Goal: Book appointment/travel/reservation

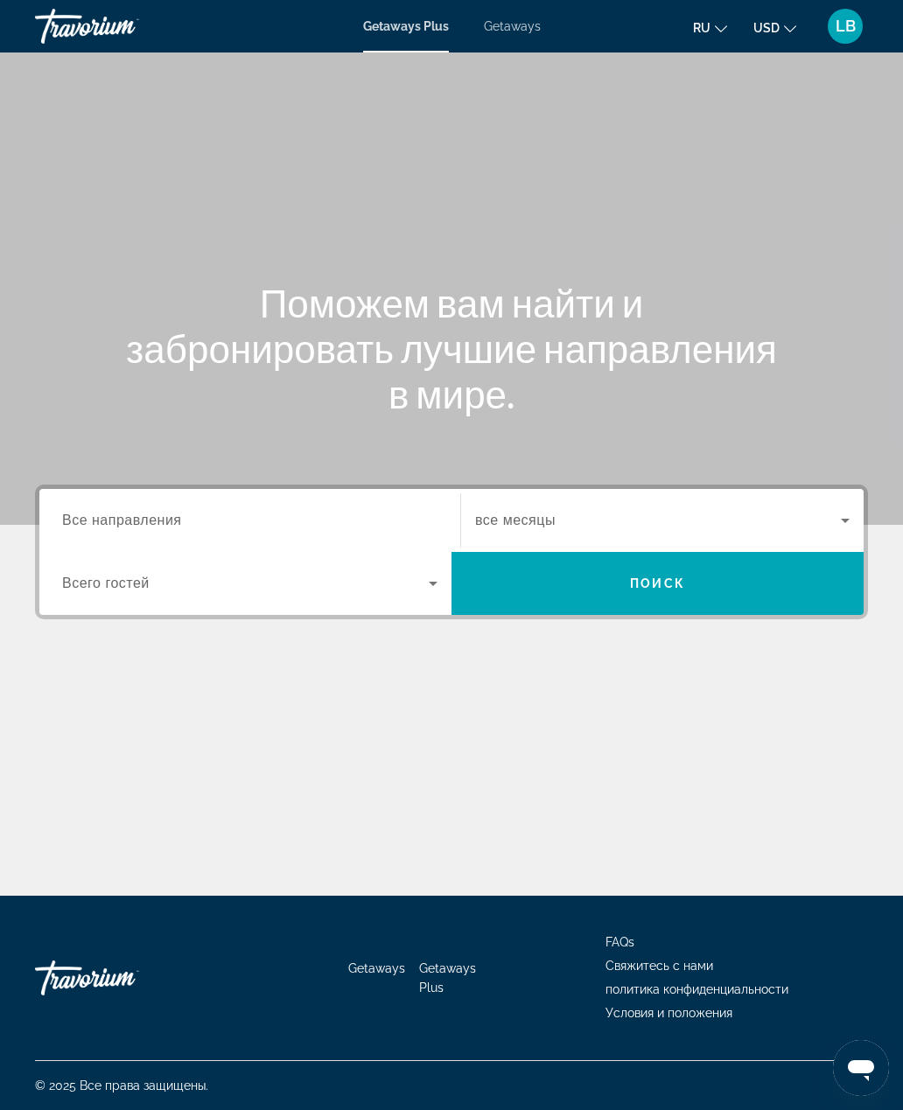
click at [397, 511] on input "Destination Все направления" at bounding box center [249, 521] width 375 height 21
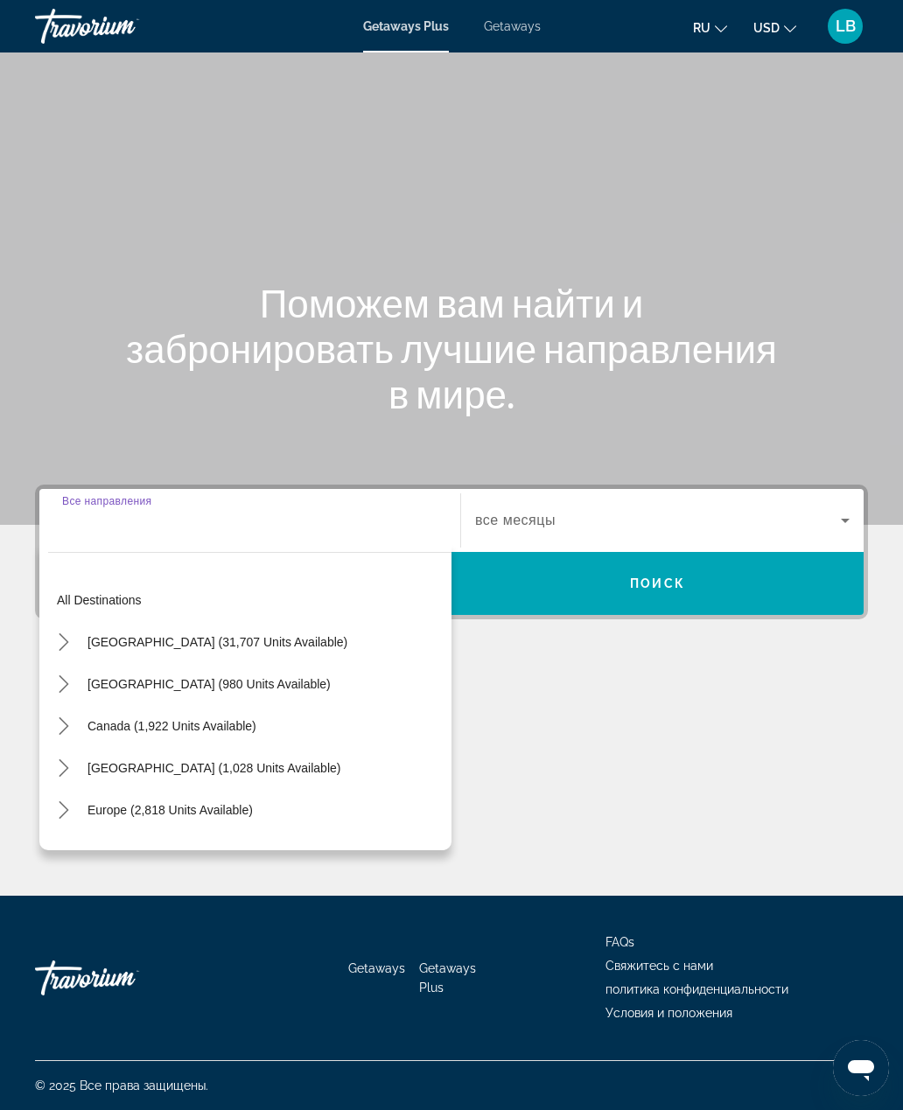
scroll to position [57, 0]
click at [182, 761] on span "[GEOGRAPHIC_DATA] (1,028 units available)" at bounding box center [214, 768] width 253 height 14
type input "**********"
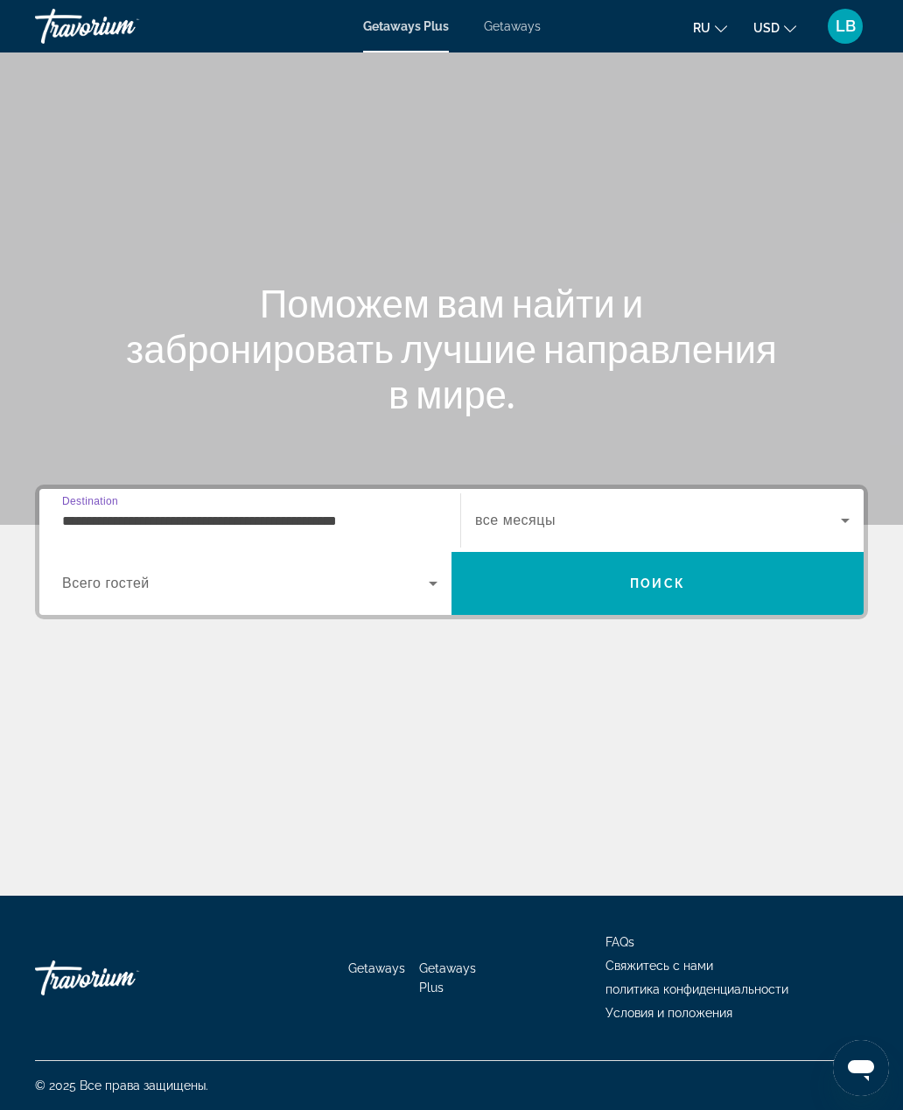
click at [829, 510] on span "Search widget" at bounding box center [658, 520] width 366 height 21
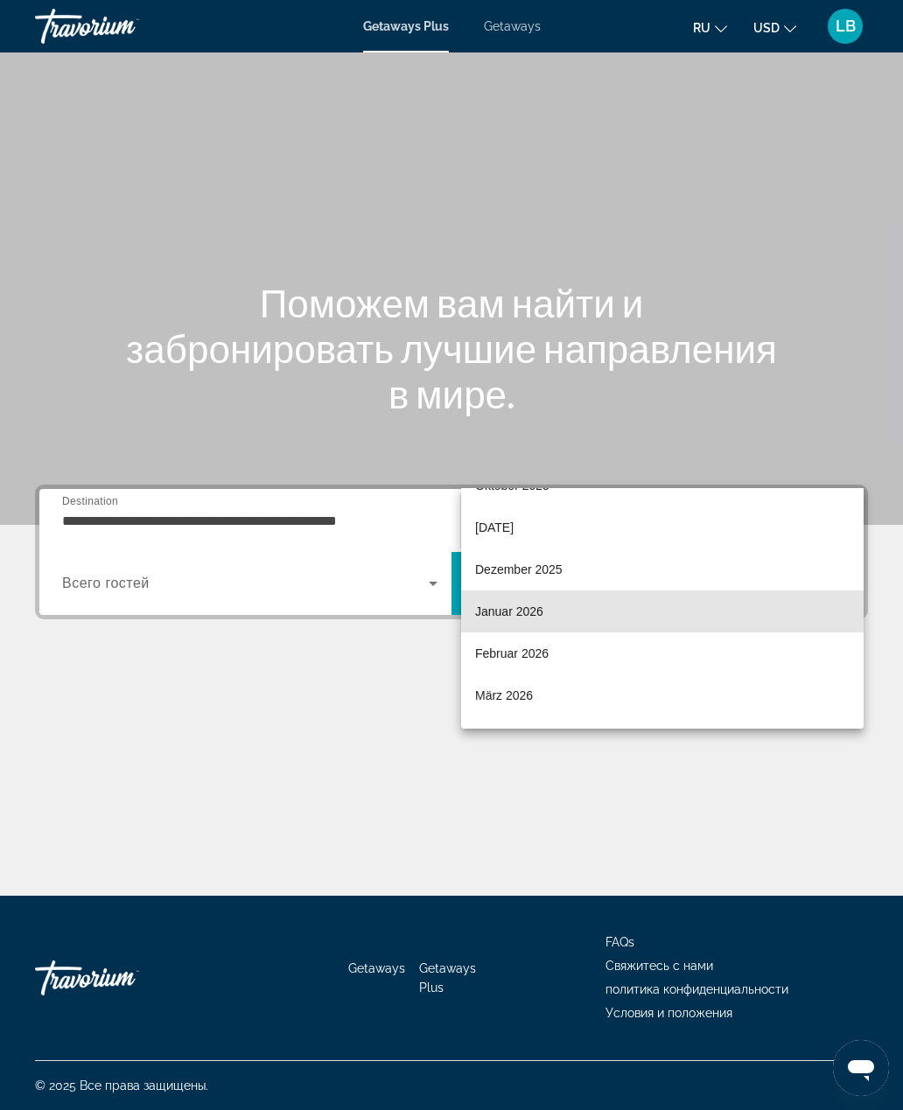
scroll to position [58, 0]
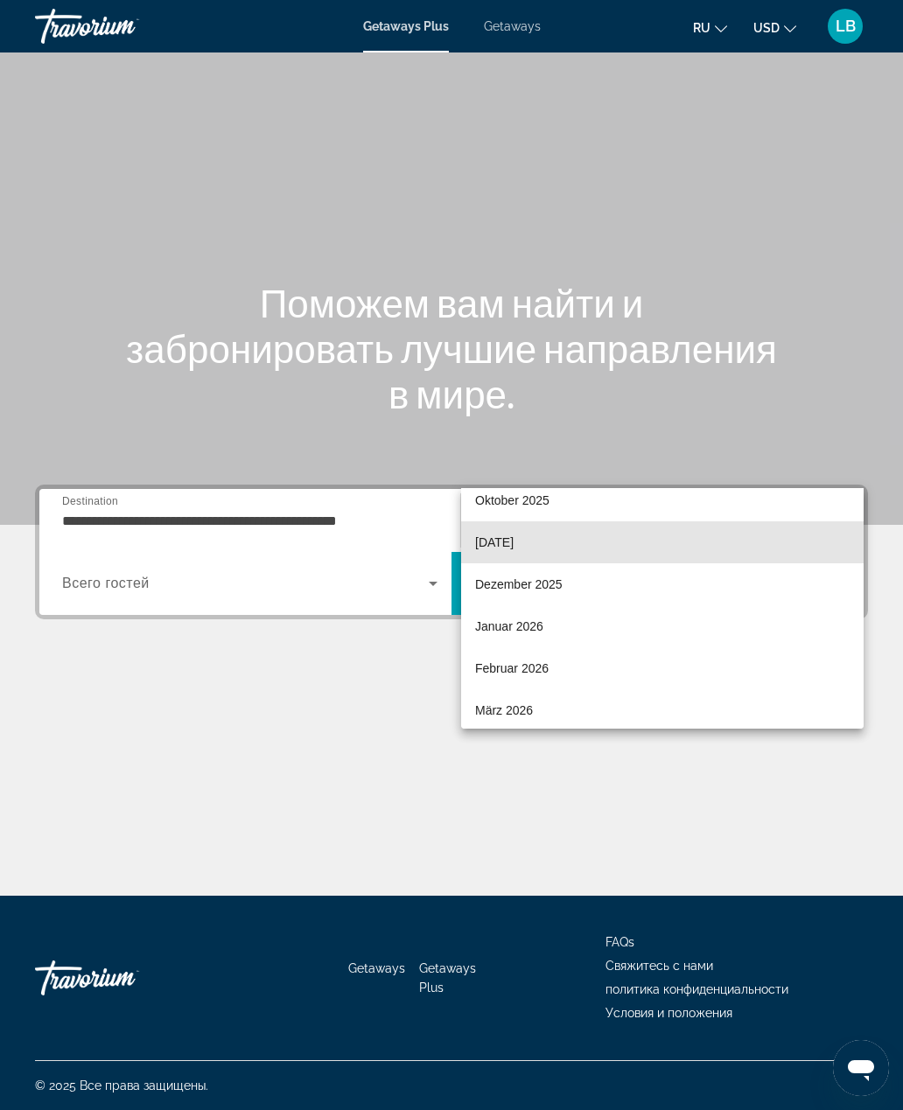
click at [514, 542] on span "[DATE]" at bounding box center [494, 542] width 39 height 21
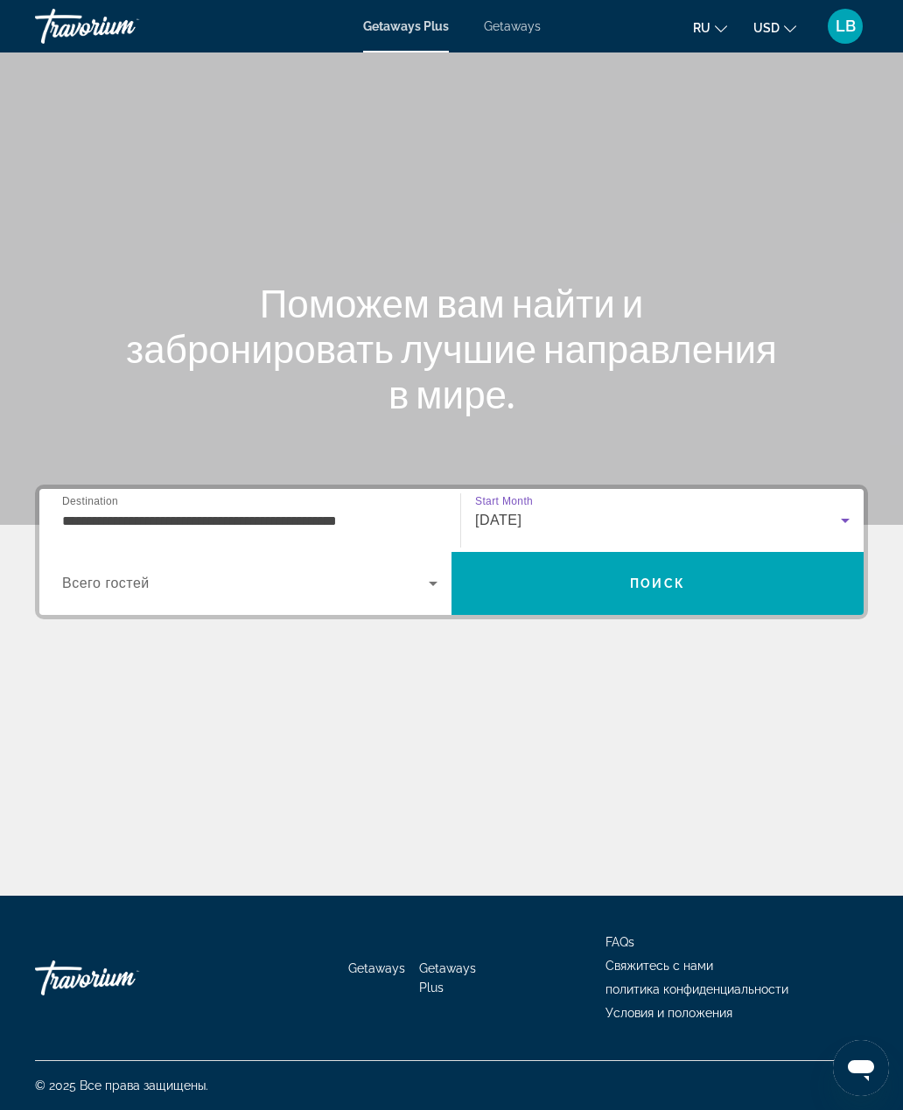
click at [436, 573] on icon "Search widget" at bounding box center [433, 583] width 21 height 21
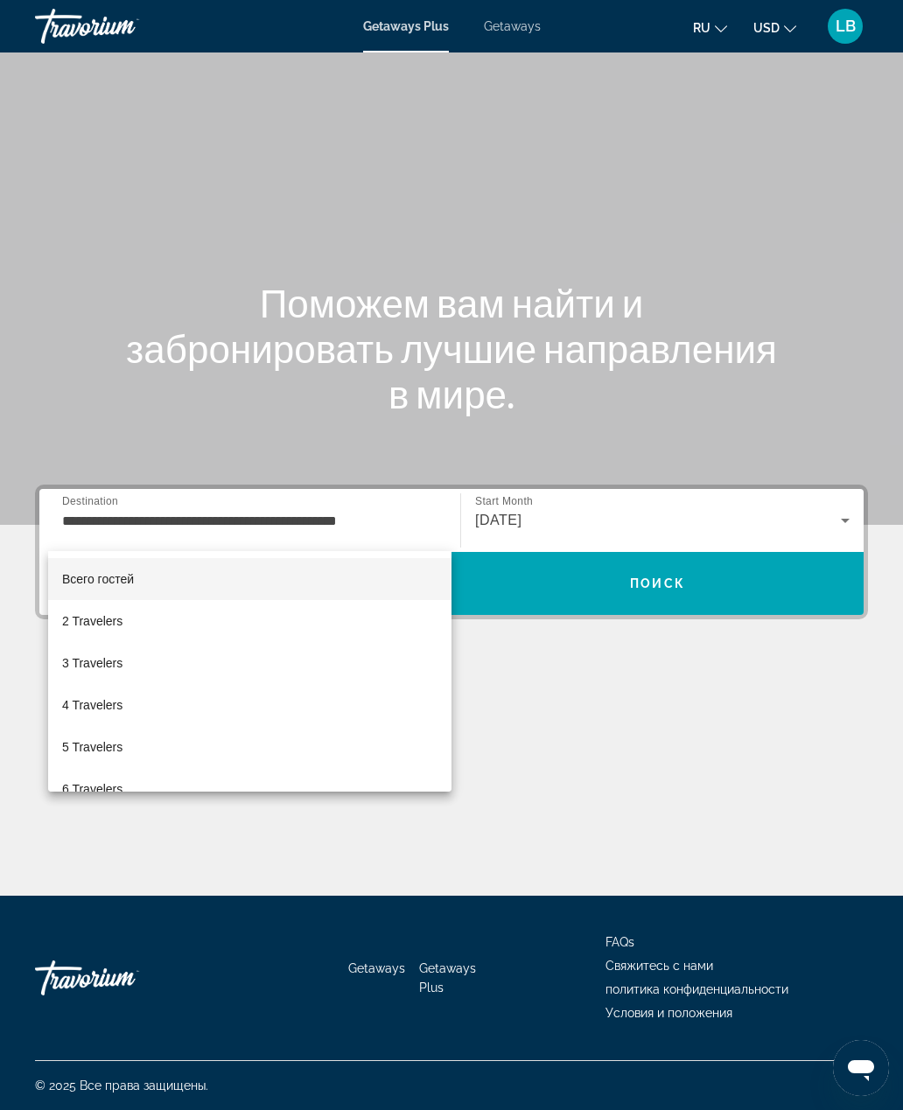
scroll to position [0, 0]
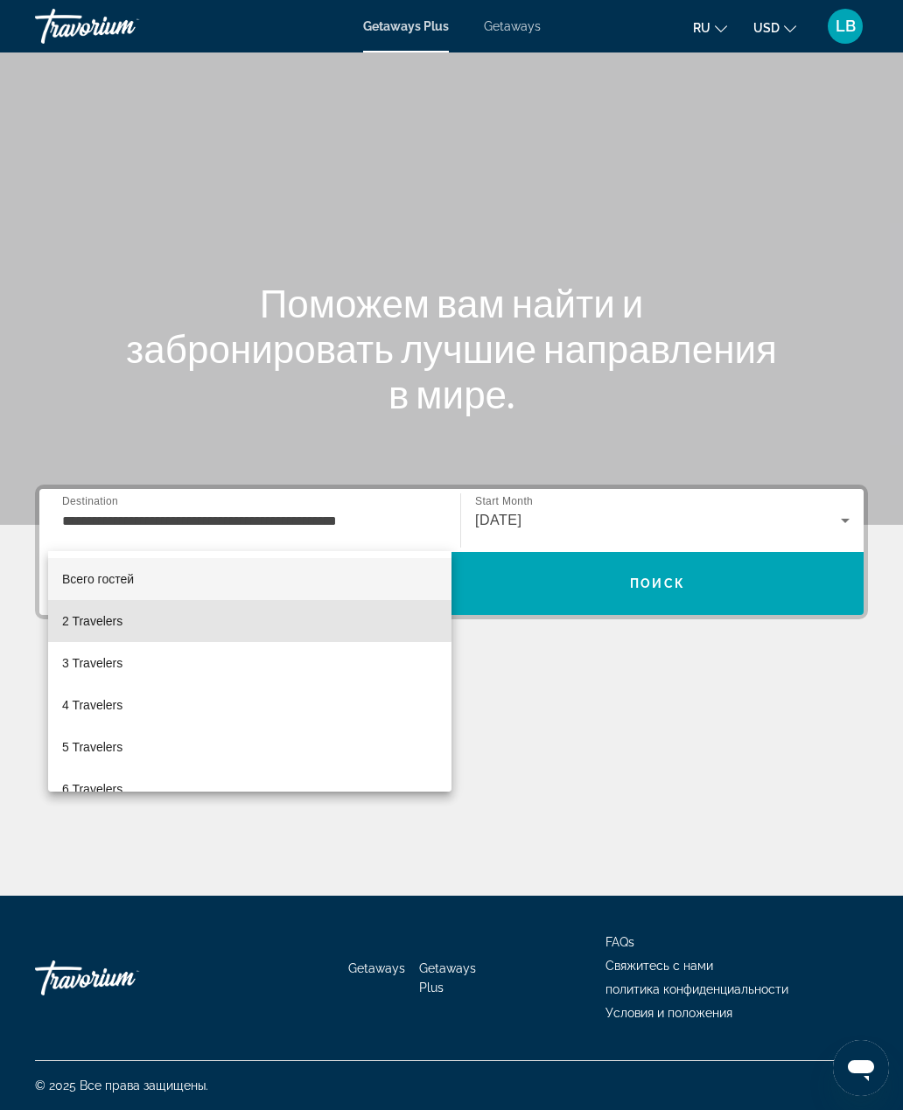
click at [130, 619] on mat-option "2 Travelers" at bounding box center [249, 621] width 403 height 42
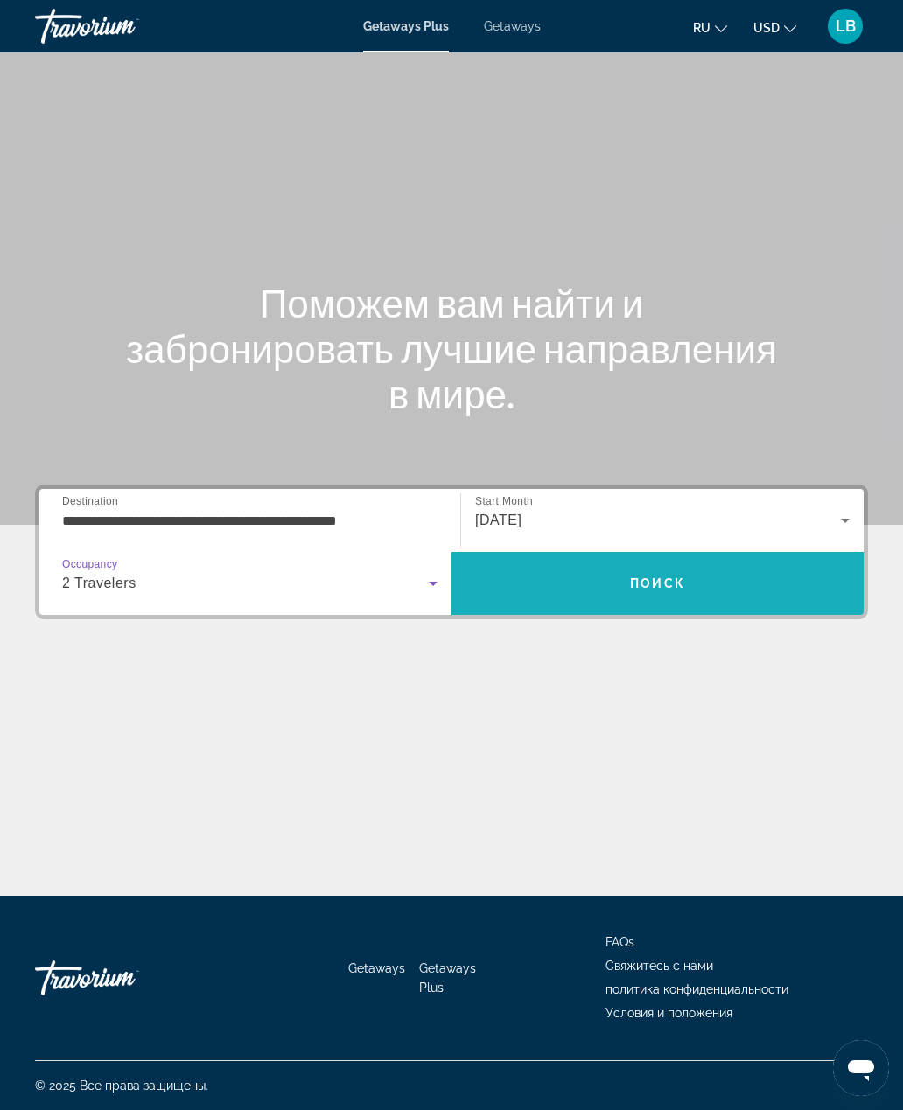
click at [667, 563] on span "Search" at bounding box center [658, 584] width 412 height 42
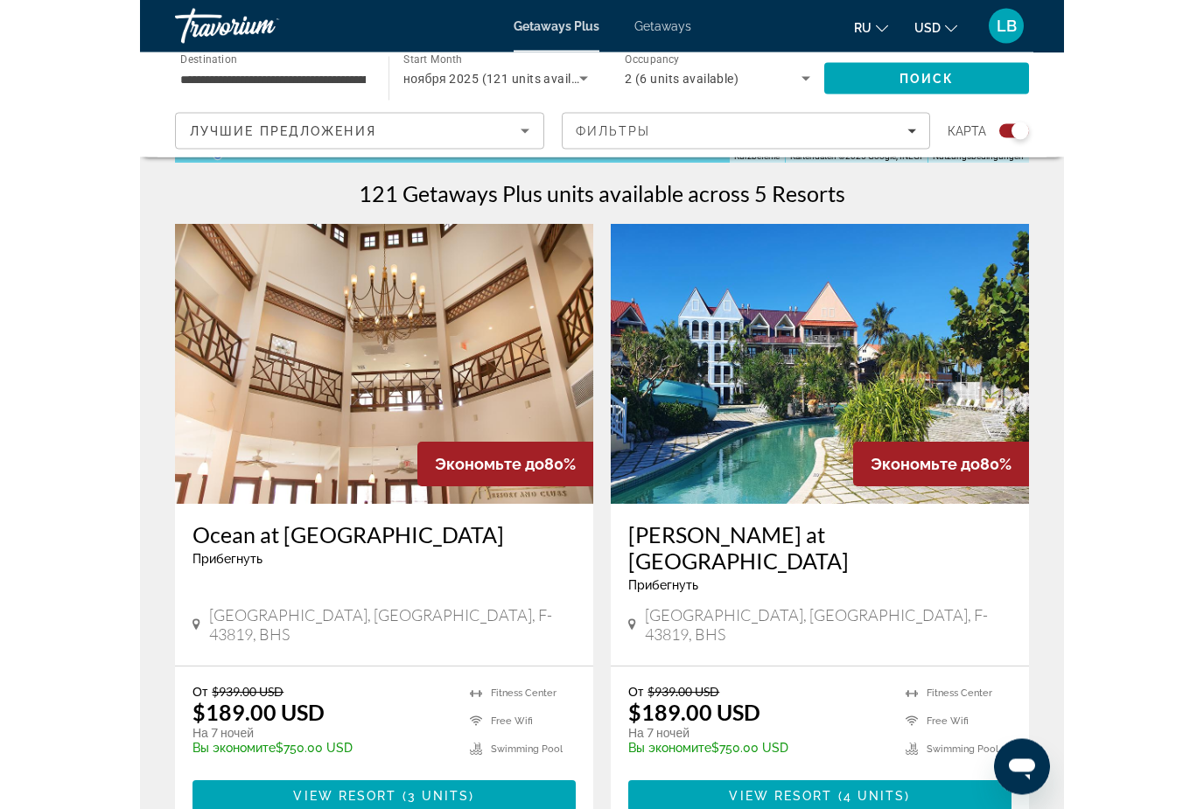
scroll to position [537, 0]
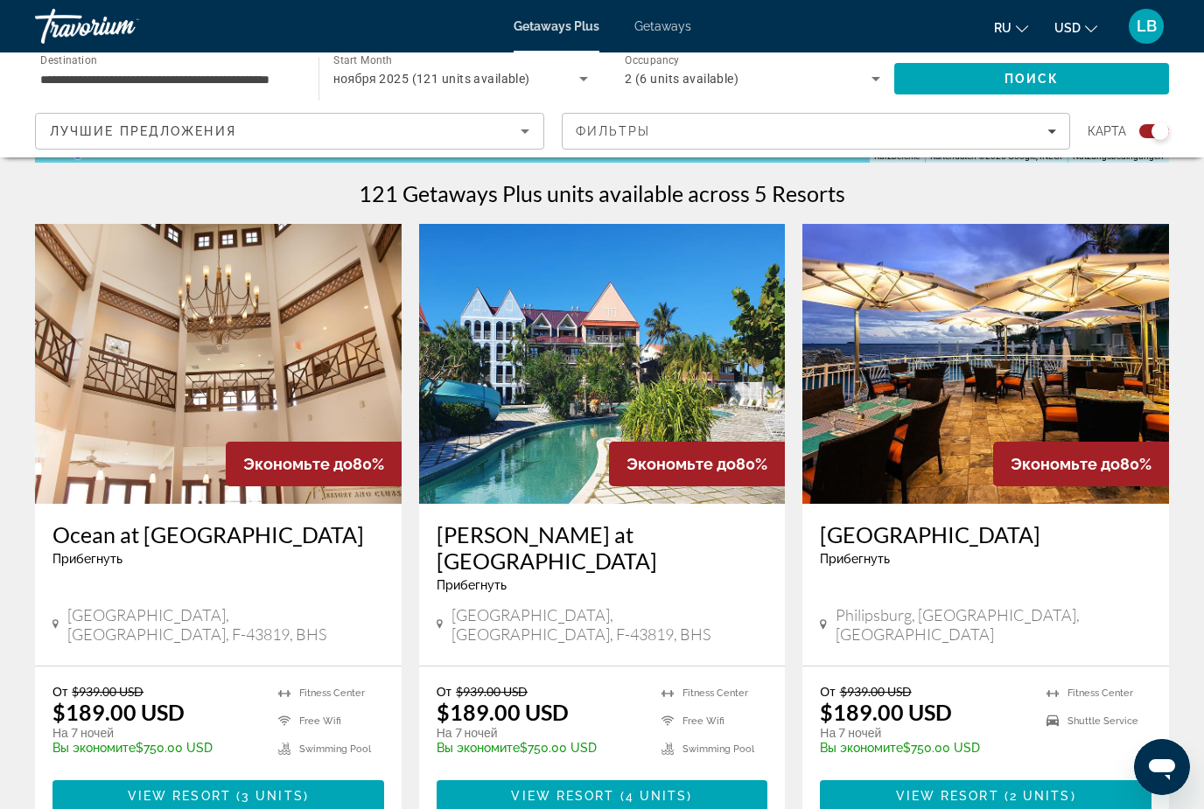
click at [902, 288] on img "Main content" at bounding box center [985, 364] width 367 height 280
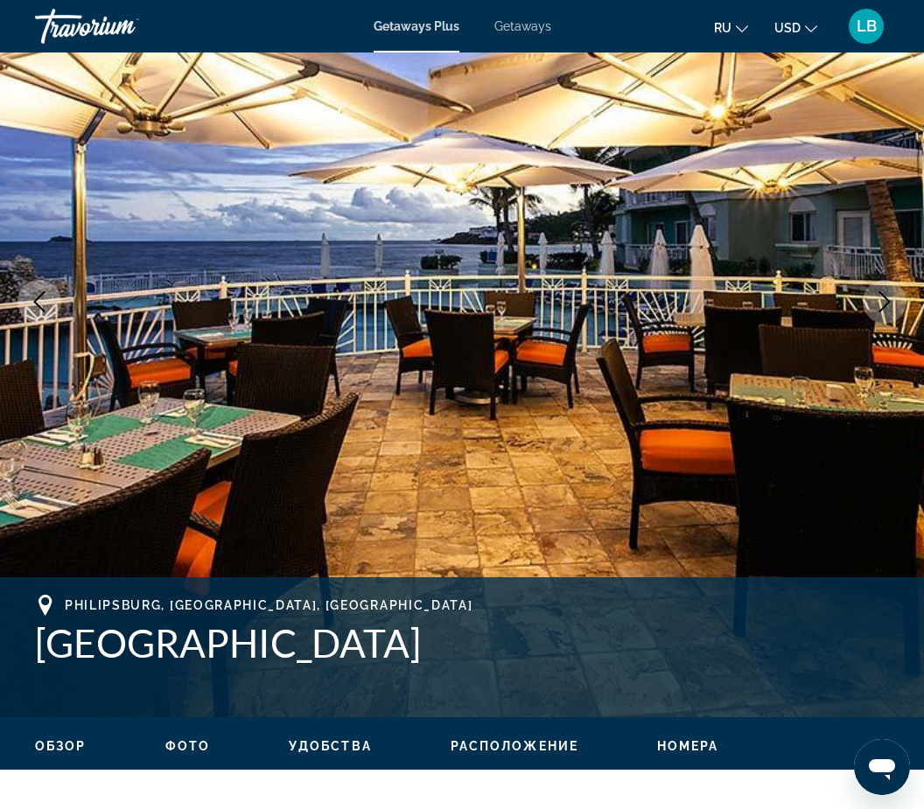
scroll to position [158, 0]
